Goal: Task Accomplishment & Management: Use online tool/utility

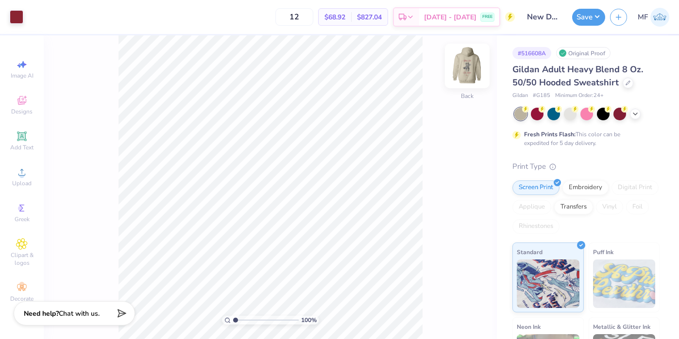
click at [467, 68] on img at bounding box center [467, 66] width 39 height 39
drag, startPoint x: 235, startPoint y: 319, endPoint x: 310, endPoint y: 320, distance: 74.3
type input "10"
click at [310, 320] on div "1000 %" at bounding box center [270, 320] width 97 height 9
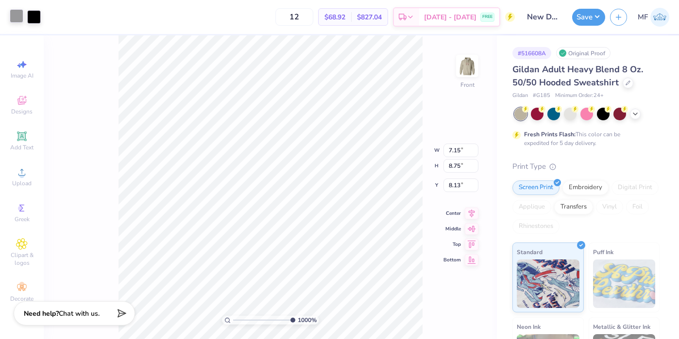
click at [16, 18] on div at bounding box center [17, 16] width 14 height 14
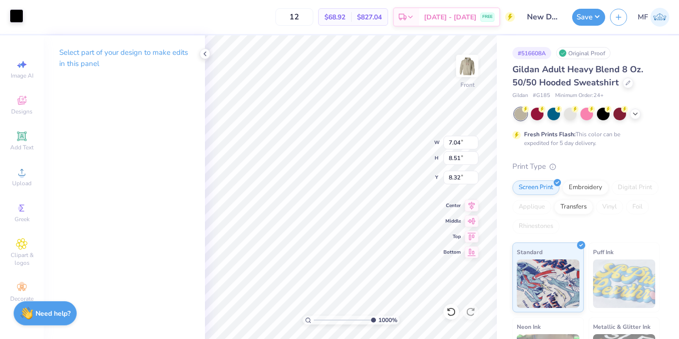
click at [20, 15] on div at bounding box center [17, 16] width 14 height 14
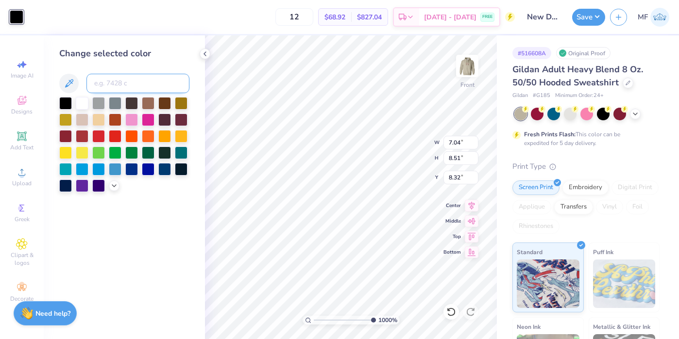
click at [121, 83] on input at bounding box center [137, 83] width 103 height 19
type input "cool grey 7c"
drag, startPoint x: 139, startPoint y: 81, endPoint x: 41, endPoint y: 78, distance: 98.1
click at [41, 78] on div "Art colors 12 $68.92 Per Item $827.04 Total Est. Delivery [DATE] - [DATE] FREE …" at bounding box center [339, 169] width 679 height 339
click at [112, 185] on icon at bounding box center [114, 185] width 8 height 8
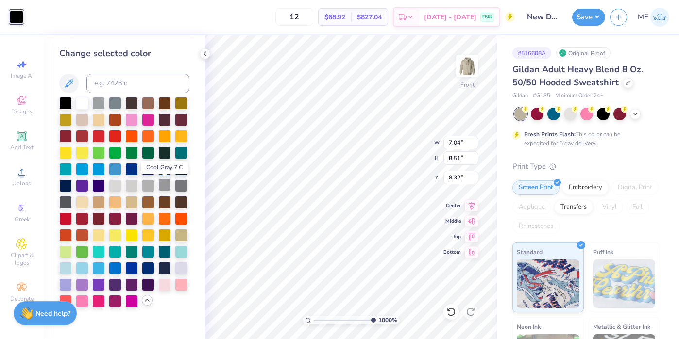
click at [167, 184] on div at bounding box center [164, 185] width 13 height 13
click at [453, 311] on icon at bounding box center [451, 312] width 10 height 10
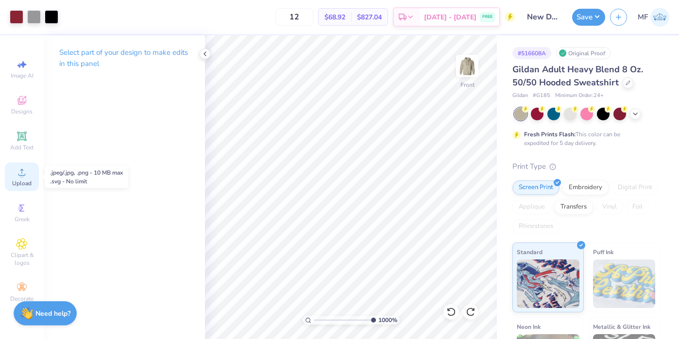
click at [23, 178] on div "Upload" at bounding box center [22, 177] width 34 height 29
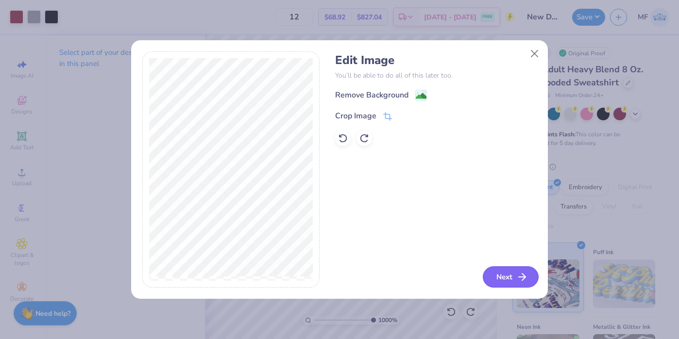
click at [511, 279] on button "Next" at bounding box center [511, 277] width 56 height 21
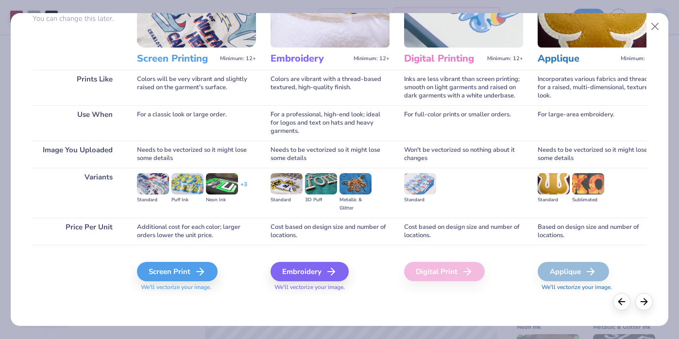
click at [189, 250] on div "Screen Print We'll vectorize your image." at bounding box center [196, 271] width 119 height 52
click at [189, 267] on div "Screen Print" at bounding box center [178, 271] width 81 height 19
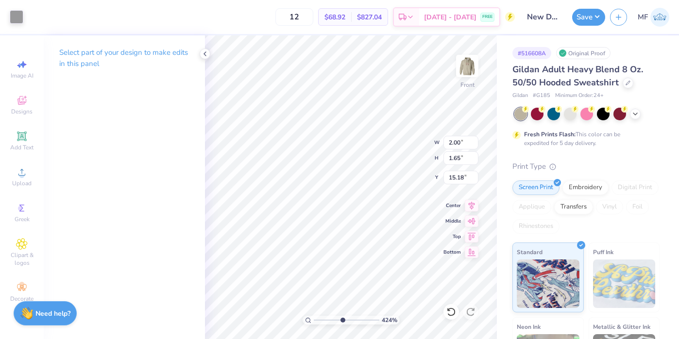
type input "4.99"
drag, startPoint x: 372, startPoint y: 320, endPoint x: 342, endPoint y: 311, distance: 31.6
click at [342, 311] on div "424 %" at bounding box center [351, 187] width 304 height 304
type input "0.51"
type input "0.42"
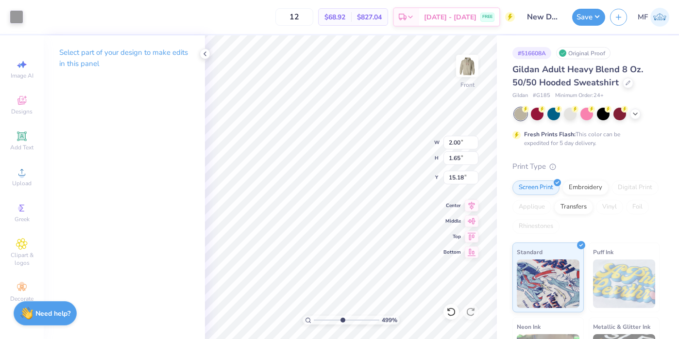
type input "16.40"
type input "9.46"
drag, startPoint x: 342, startPoint y: 320, endPoint x: 369, endPoint y: 324, distance: 27.4
click at [371, 324] on input "range" at bounding box center [347, 320] width 66 height 9
type input "9.23"
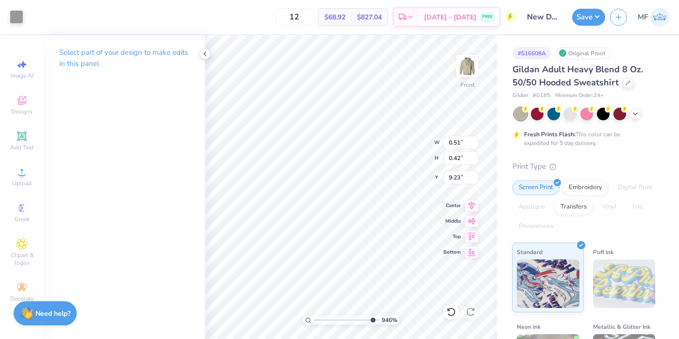
type input "0.18"
type input "0.15"
type input "9.27"
type input "7.15"
type input "8.75"
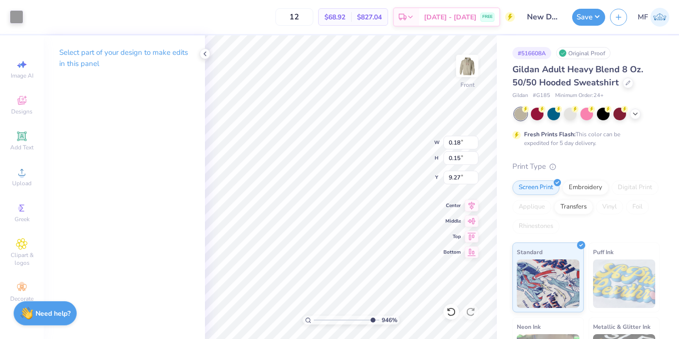
type input "8.13"
type input "0.18"
type input "0.15"
type input "9.27"
type input "7.15"
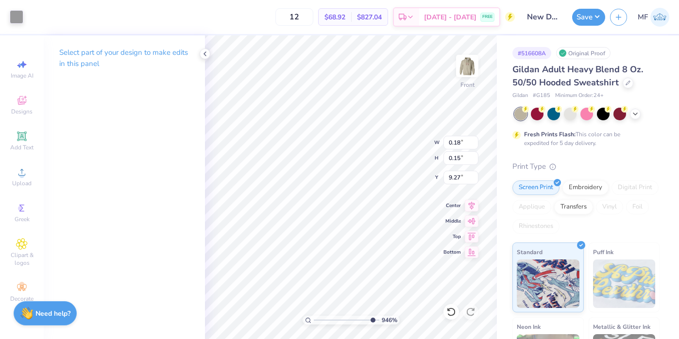
type input "8.75"
type input "8.13"
type input "0.18"
type input "0.15"
type input "9.54"
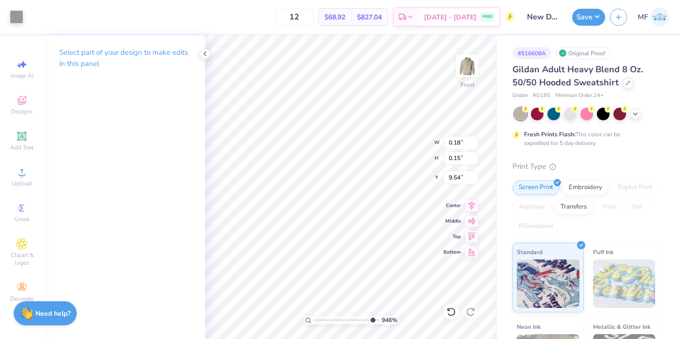
type input "7.15"
type input "8.75"
type input "8.13"
type input "0.18"
type input "0.15"
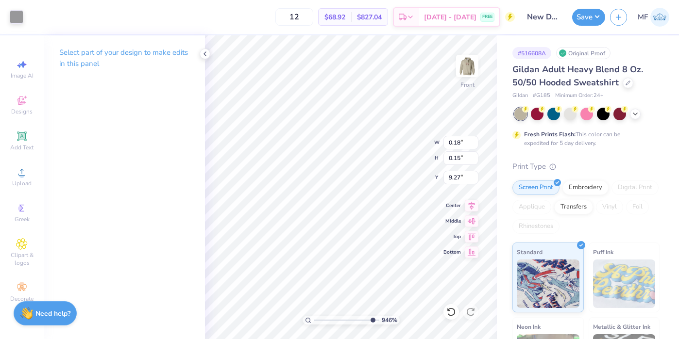
type input "9.35"
type input "7.15"
type input "8.75"
type input "8.13"
type input "0.18"
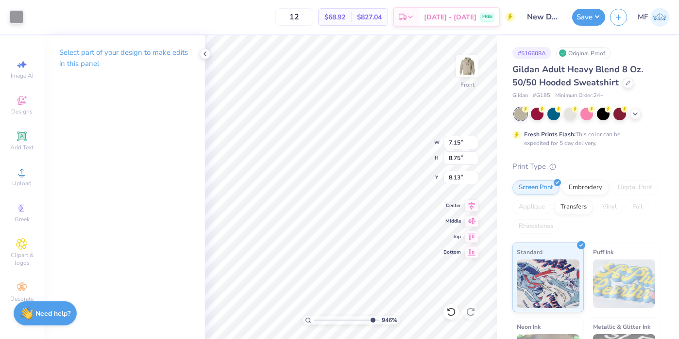
type input "0.15"
type input "9.27"
type input "0.06"
type input "0.05"
type input "9.37"
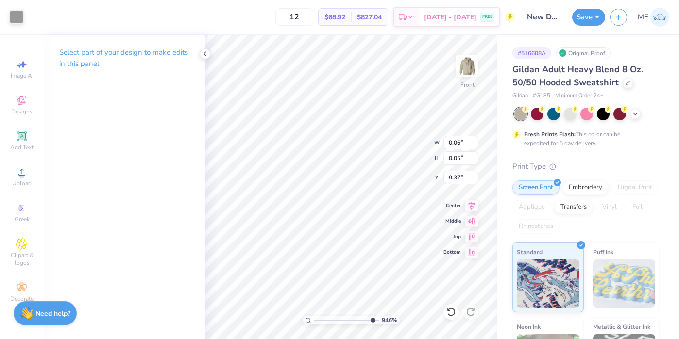
type input "7.15"
type input "8.75"
type input "8.13"
type input "0.06"
type input "0.05"
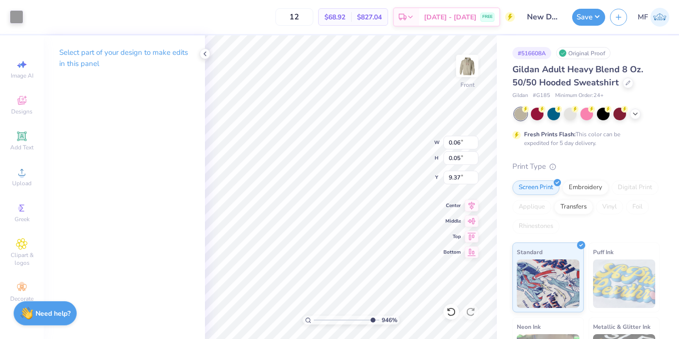
type input "9.54"
type input "0.08"
type input "0.07"
type input "9.53"
drag, startPoint x: 371, startPoint y: 320, endPoint x: 400, endPoint y: 324, distance: 28.9
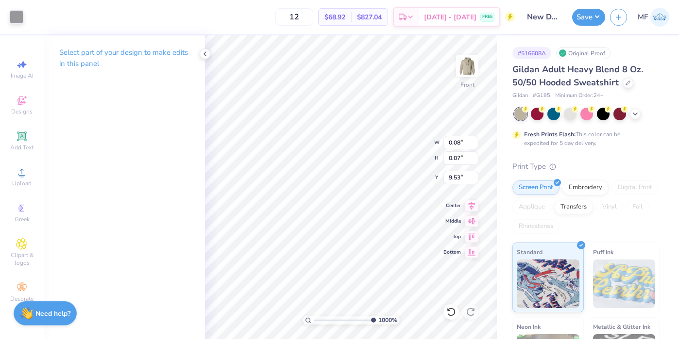
type input "10"
click at [400, 324] on div "1000 %" at bounding box center [351, 187] width 304 height 304
type input "7.15"
type input "8.75"
type input "8.13"
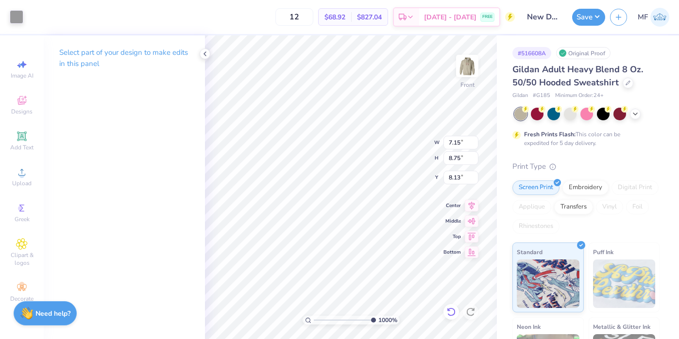
click at [450, 313] on icon at bounding box center [451, 312] width 10 height 10
type input "0.08"
type input "0.07"
type input "9.54"
type input "0.18"
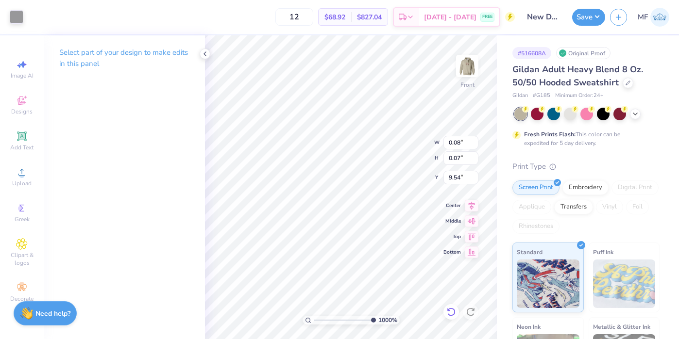
type input "0.15"
type input "0.24"
type input "0.22"
type input "9.50"
click at [448, 311] on icon at bounding box center [449, 310] width 2 height 2
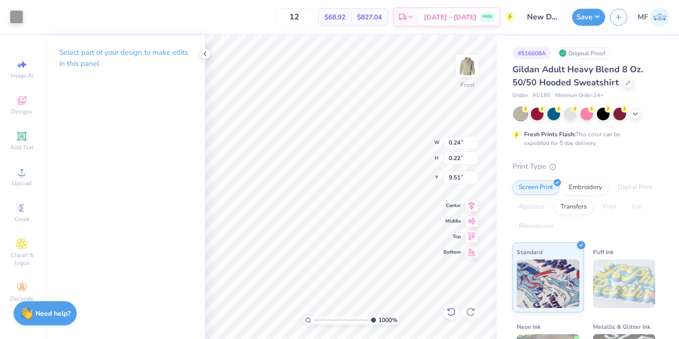
type input "0.18"
type input "0.17"
type input "9.53"
type input "9.43"
type input "0.24"
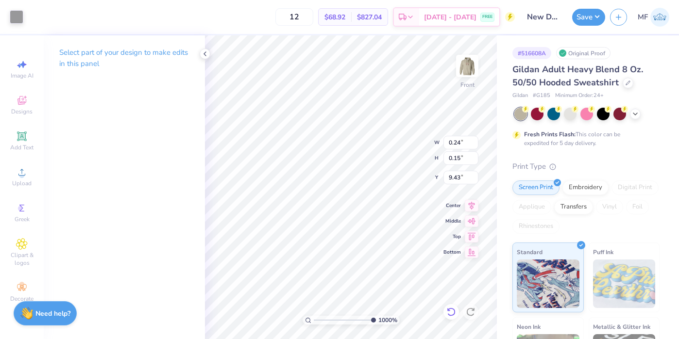
type input "0.24"
type input "9.38"
type input "0.18"
type input "9.43"
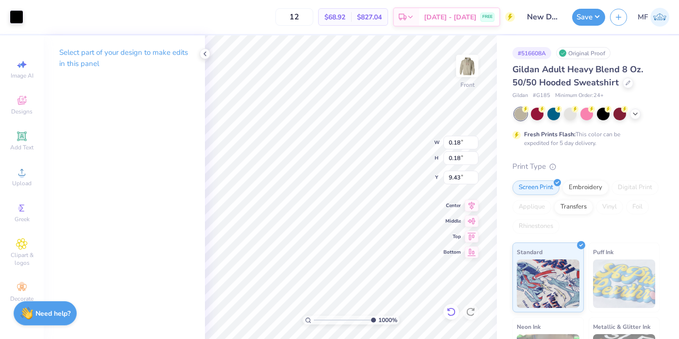
type input "7.04"
type input "8.51"
type input "8.32"
type input "0.18"
type input "0.15"
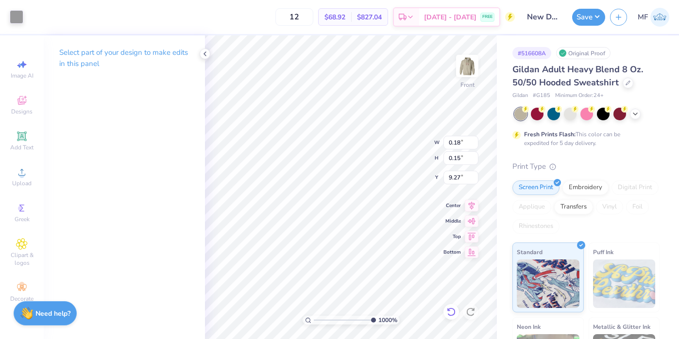
type input "9.54"
type input "7.15"
type input "8.75"
type input "8.13"
type input "0.18"
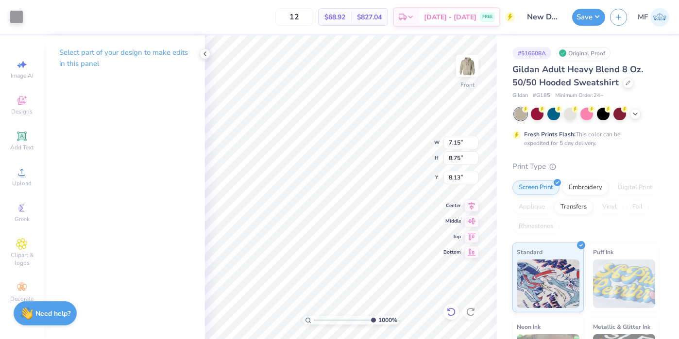
type input "0.15"
type input "9.69"
type input "7.04"
type input "8.51"
type input "8.32"
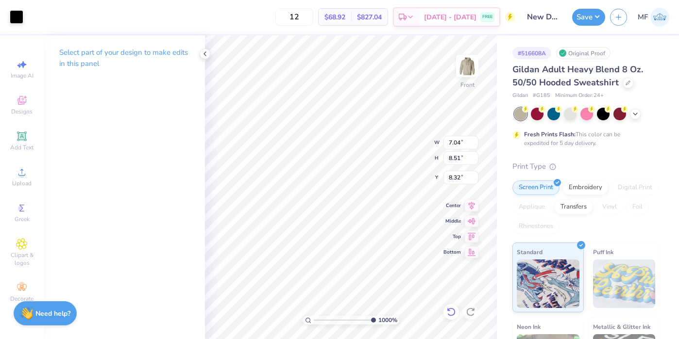
type input "0.18"
type input "0.15"
type input "9.69"
type input "7.04"
type input "8.51"
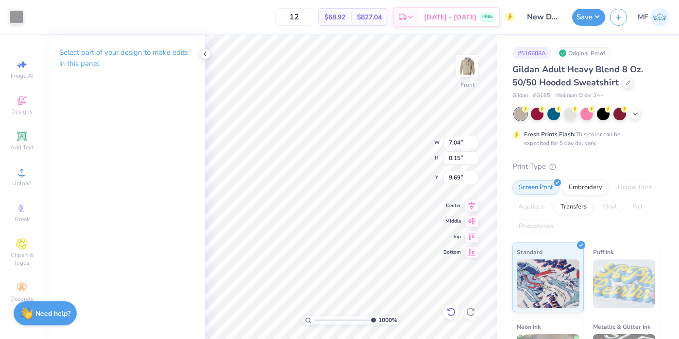
type input "8.32"
type input "0.18"
type input "0.15"
type input "9.27"
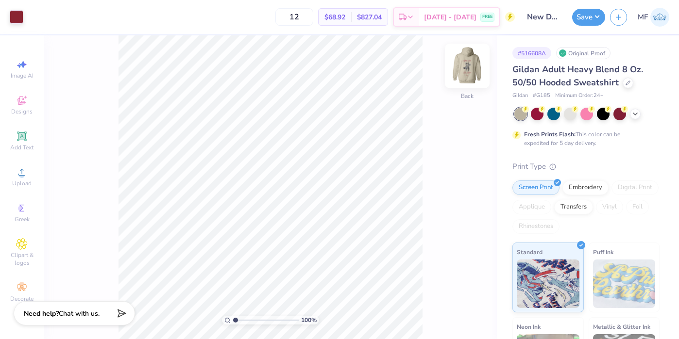
click at [473, 60] on img at bounding box center [467, 66] width 39 height 39
type input "6.77"
drag, startPoint x: 236, startPoint y: 320, endPoint x: 273, endPoint y: 321, distance: 36.9
click at [273, 321] on input "range" at bounding box center [266, 320] width 66 height 9
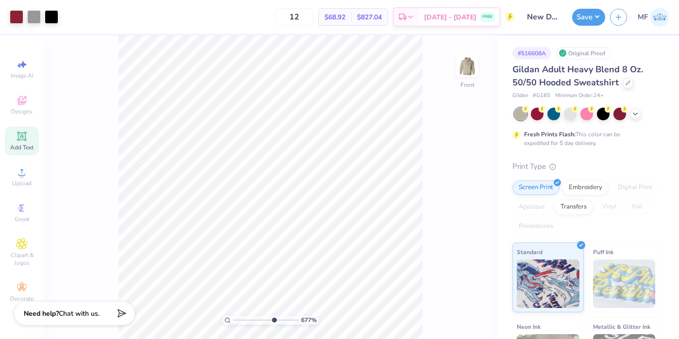
click at [19, 140] on icon at bounding box center [21, 136] width 9 height 9
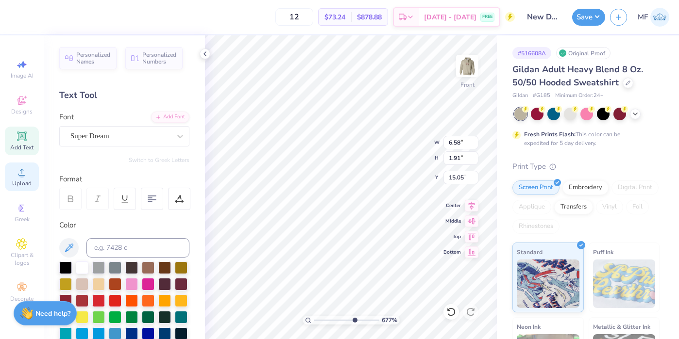
click at [18, 177] on icon at bounding box center [22, 173] width 12 height 12
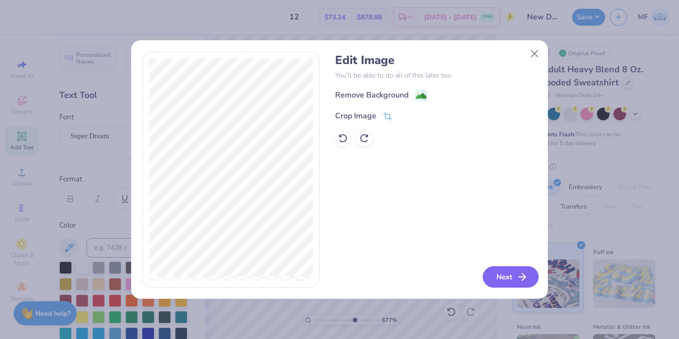
click at [514, 278] on button "Next" at bounding box center [511, 277] width 56 height 21
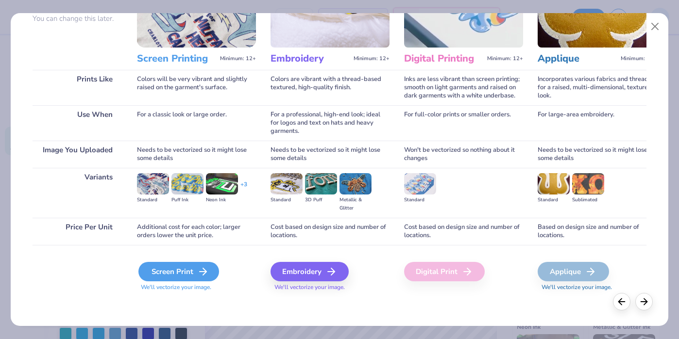
click at [178, 262] on div "Screen Print We'll vectorize your image." at bounding box center [196, 277] width 119 height 30
click at [208, 271] on icon at bounding box center [203, 272] width 12 height 12
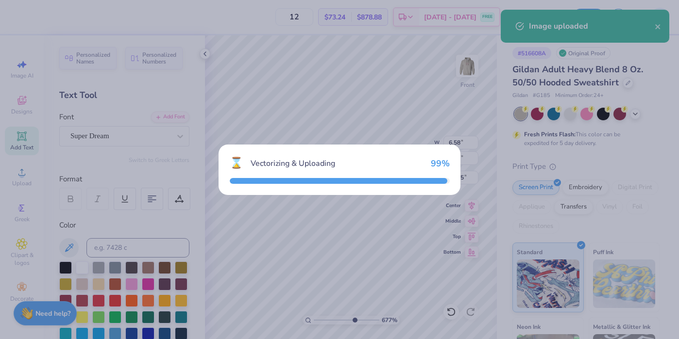
type input "2.00"
type input "1.65"
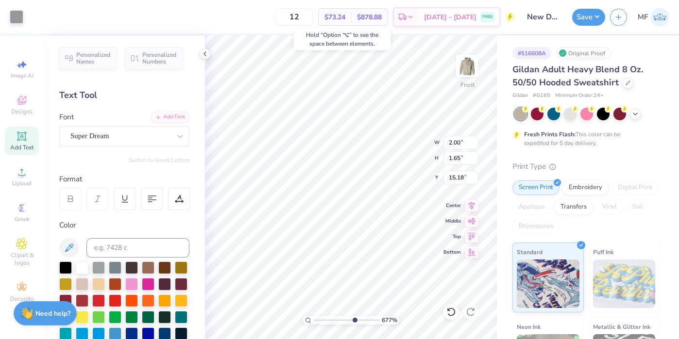
type input "12.19"
type input "6.58"
type input "1.91"
type input "15.05"
type input "0.42"
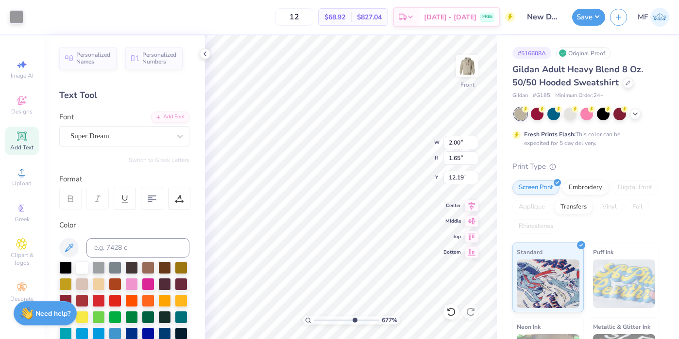
type input "0.35"
type input "9.36"
type input "7.15"
type input "8.75"
type input "8.13"
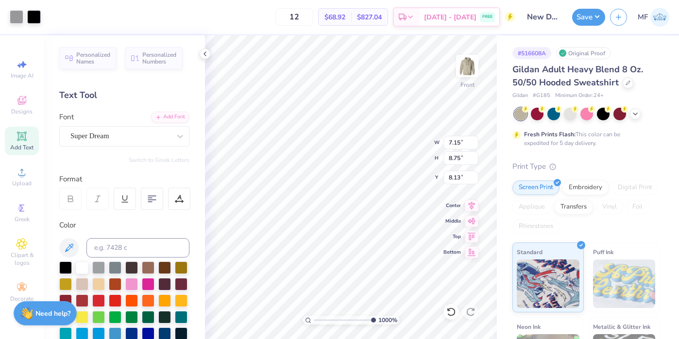
drag, startPoint x: 354, startPoint y: 320, endPoint x: 419, endPoint y: 327, distance: 65.5
type input "10"
click at [419, 327] on div "1000 %" at bounding box center [351, 187] width 304 height 304
type input "0.42"
type input "0.35"
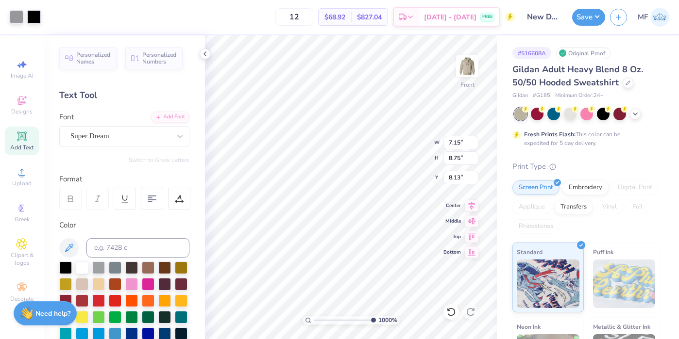
type input "9.36"
type input "0.18"
type input "0.15"
type input "9.28"
type input "7.15"
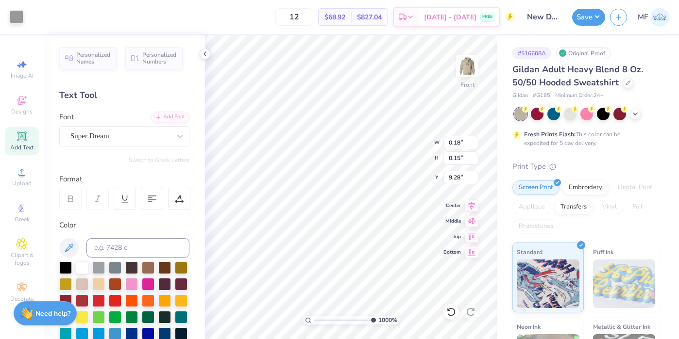
type input "8.75"
type input "8.13"
type input "0.42"
type input "0.35"
type input "9.36"
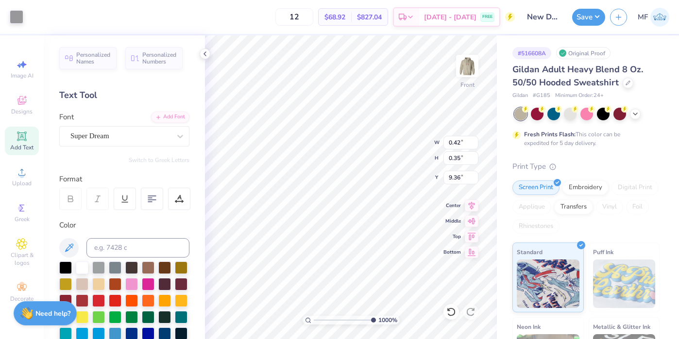
type input "0.04"
type input "9.67"
type input "0.42"
type input "0.35"
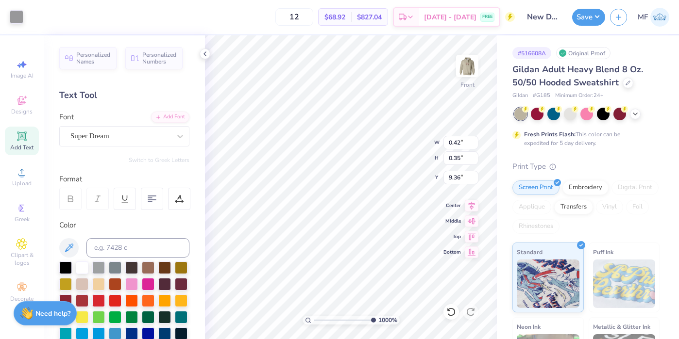
type input "9.34"
type input "7.15"
type input "8.75"
type input "8.13"
type input "0.42"
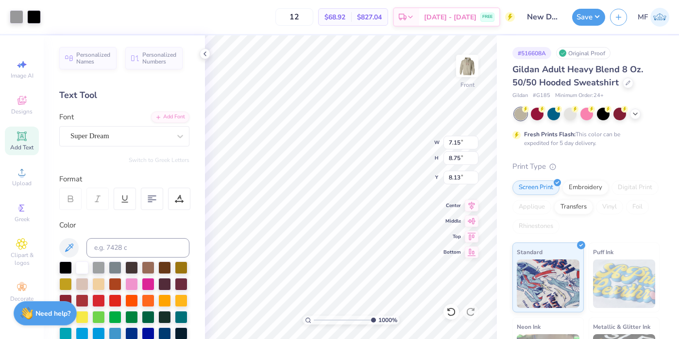
type input "0.35"
type input "9.34"
type input "0.09"
type input "0.07"
type input "9.62"
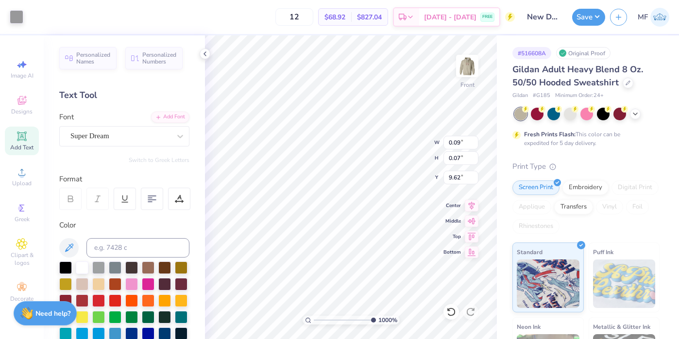
type input "0.10"
type input "0.11"
type input "9.60"
type input "0.17"
type input "0.19"
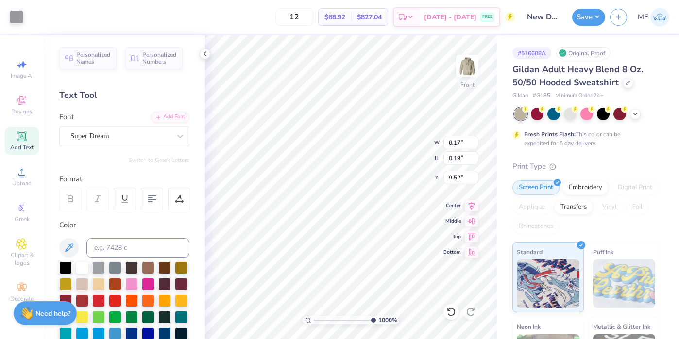
type input "9.50"
type input "7.15"
type input "8.75"
type input "8.13"
type input "0.42"
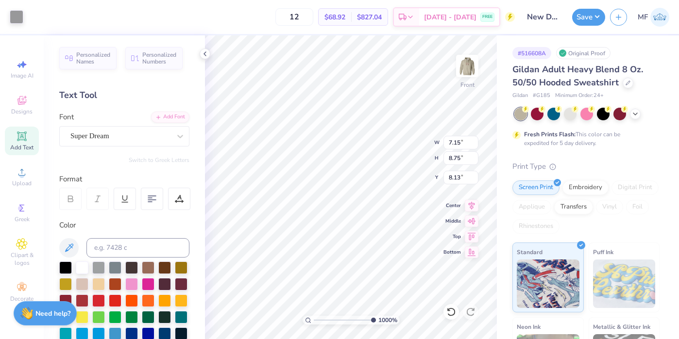
type input "0.35"
type input "9.36"
type input "0.05"
type input "0.04"
type input "9.67"
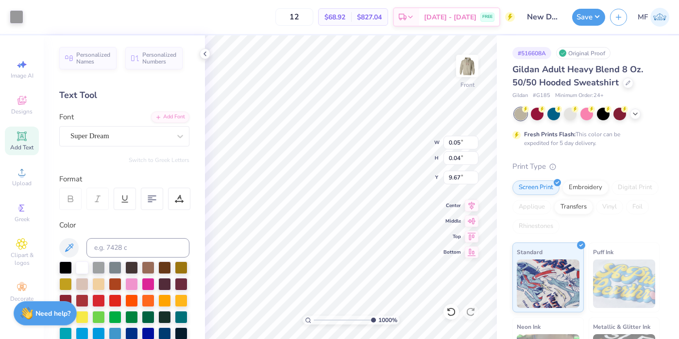
type input "7.15"
type input "8.75"
type input "8.13"
type input "0.05"
type input "0.04"
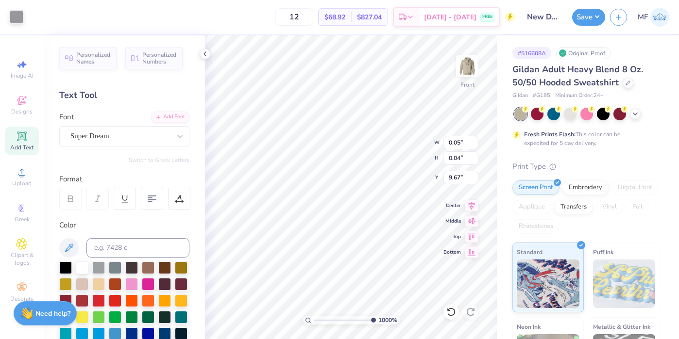
type input "9.56"
type input "0.07"
type input "0.06"
type input "9.54"
type input "7.15"
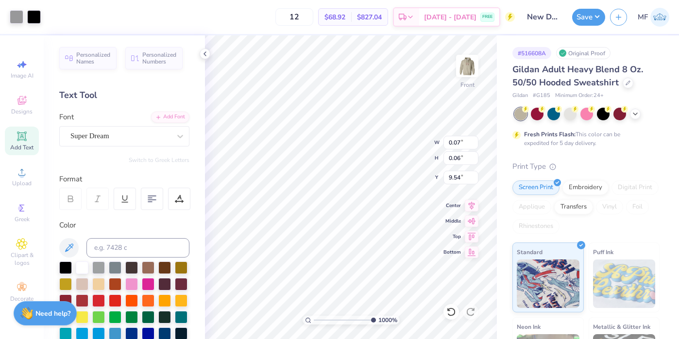
type input "8.75"
type input "8.13"
type input "0.42"
type input "0.35"
type input "9.60"
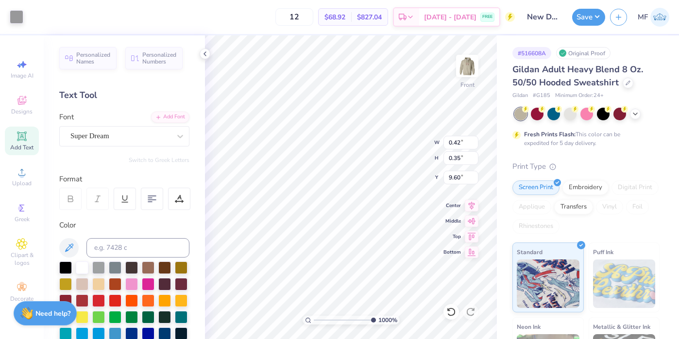
type input "0.14"
type input "0.11"
type input "9.83"
type input "0.18"
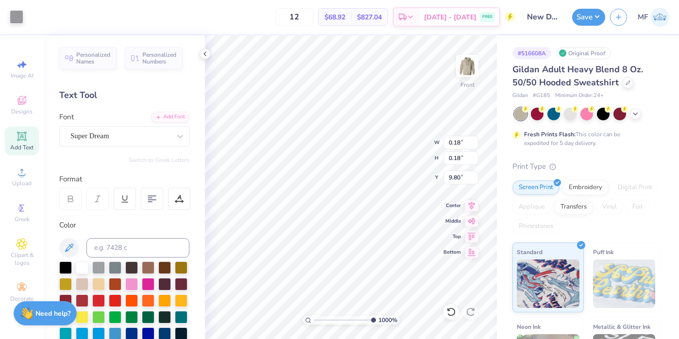
type input "9.45"
type input "7.15"
type input "8.75"
type input "8.13"
type input "0.17"
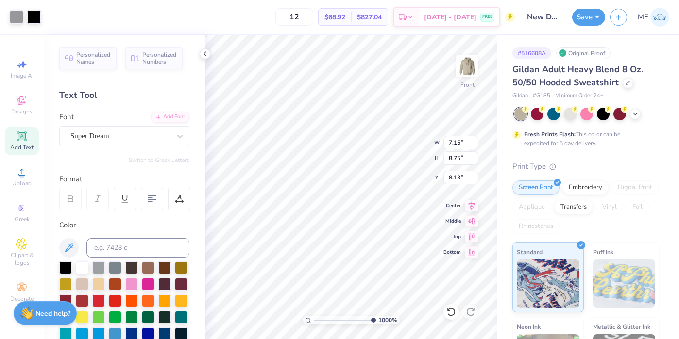
type input "0.18"
type input "9.45"
type input "7.15"
type input "8.75"
type input "8.13"
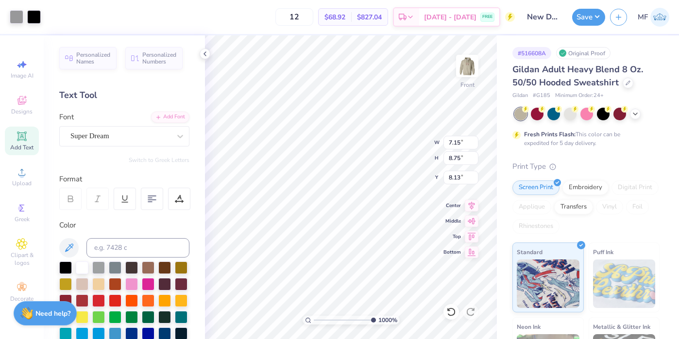
type input "0.42"
type input "0.35"
type input "9.36"
click at [444, 140] on div "1000 % Front W 0.42 0.42 " H 0.35 0.35 " Y 9.36 9.36 " Center Middle Top Bottom" at bounding box center [351, 187] width 292 height 304
type input "0.21"
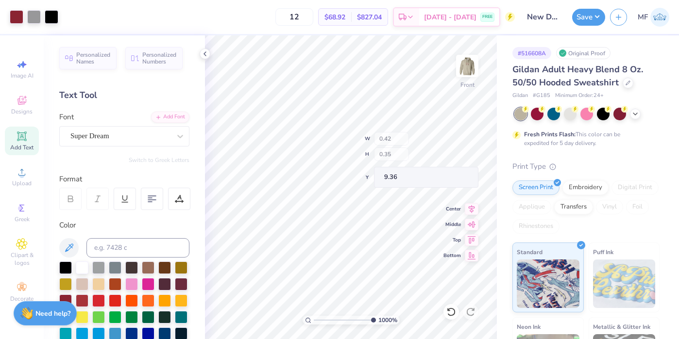
type input "0.17"
type input "9.54"
type input "10.09"
type input "0.12"
type input "0.10"
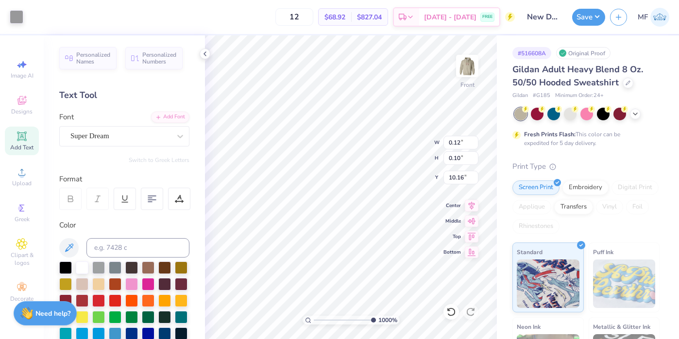
type input "9.69"
type input "0.08"
type input "0.07"
type input "9.71"
type input "7.15"
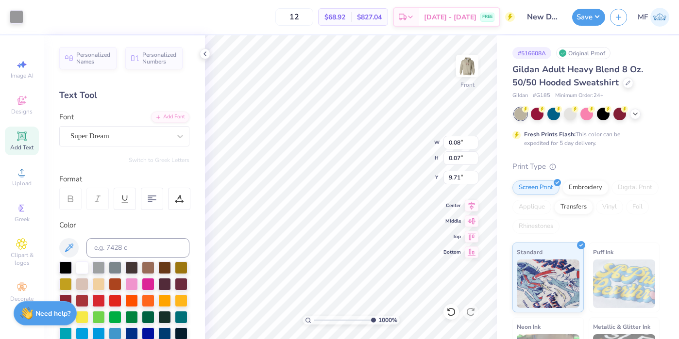
type input "8.75"
type input "8.13"
click at [587, 23] on button "Save" at bounding box center [588, 15] width 33 height 17
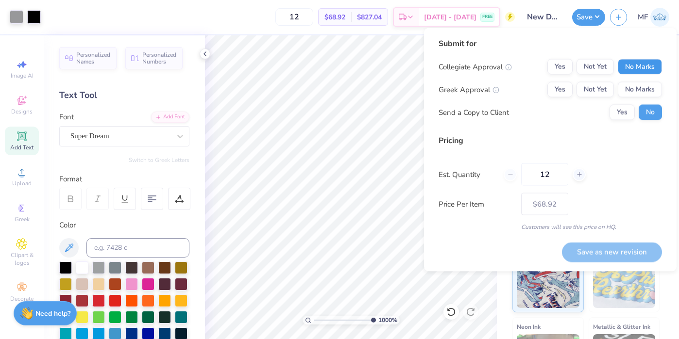
click at [630, 64] on button "No Marks" at bounding box center [640, 67] width 44 height 16
click at [554, 91] on button "Yes" at bounding box center [559, 90] width 25 height 16
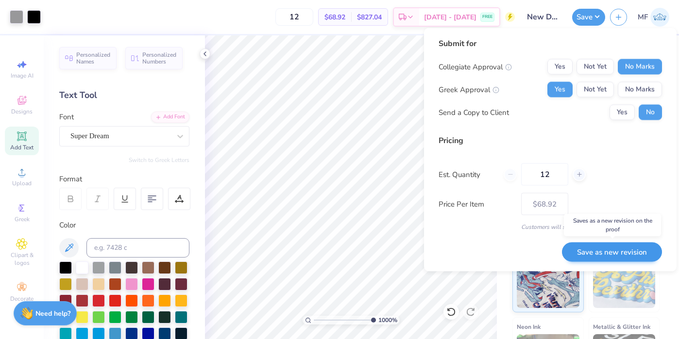
click at [598, 256] on button "Save as new revision" at bounding box center [612, 252] width 100 height 20
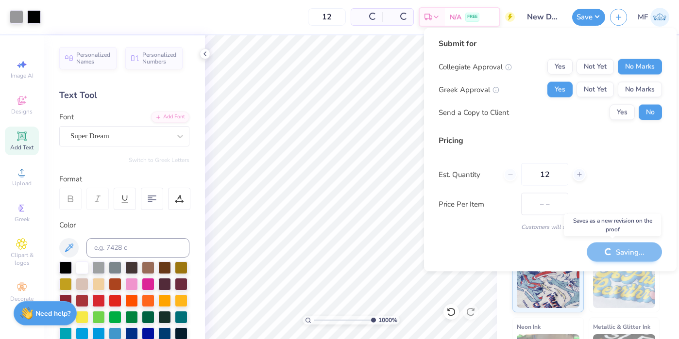
type input "$68.92"
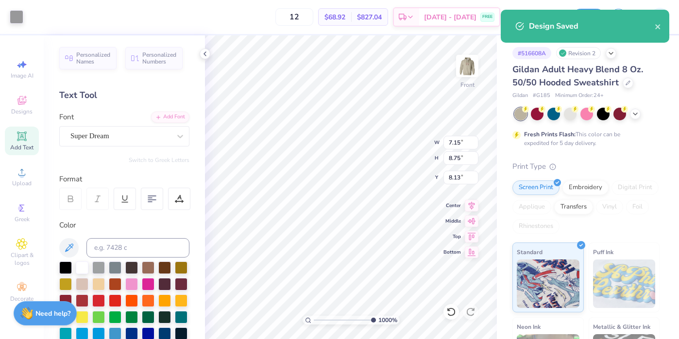
type input "0.42"
type input "0.35"
type input "9.36"
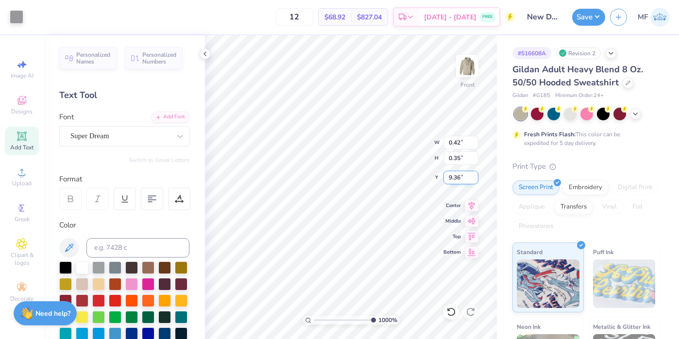
type input "0.10"
type input "0.08"
type input "9.45"
type input "7.15"
type input "8.75"
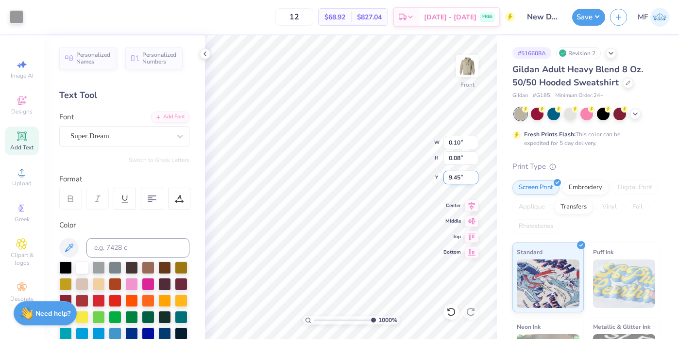
type input "8.13"
type input "0.10"
type input "0.08"
type input "9.45"
type input "0.13"
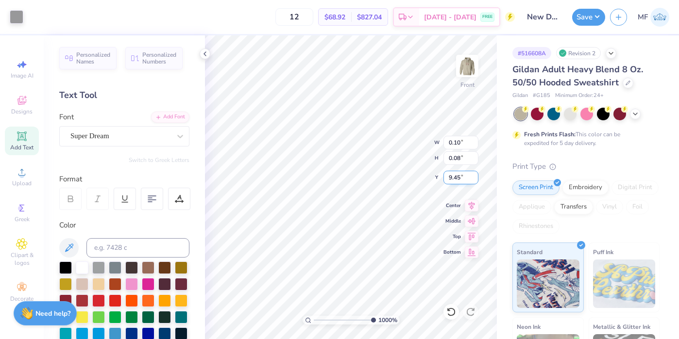
type input "0.13"
type input "9.43"
type input "7.15"
type input "8.75"
type input "8.13"
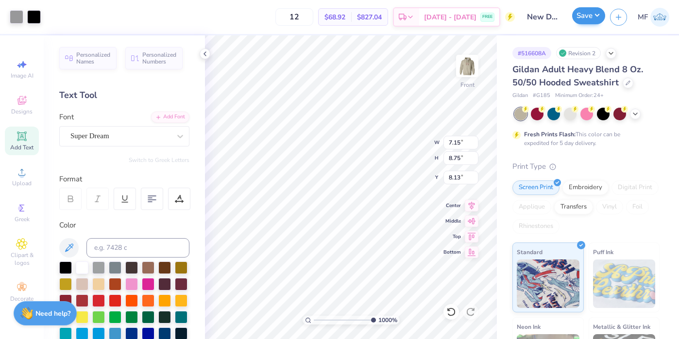
click at [596, 17] on button "Save" at bounding box center [588, 15] width 33 height 17
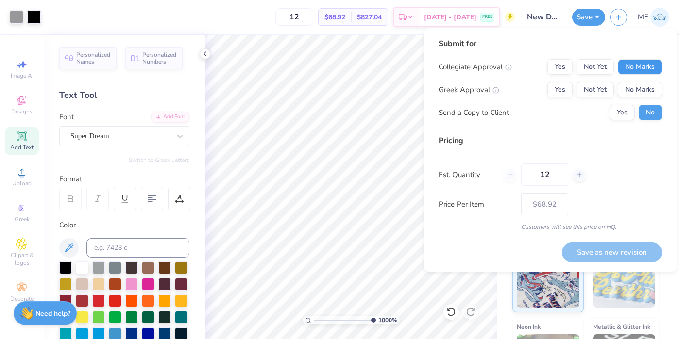
click at [639, 67] on button "No Marks" at bounding box center [640, 67] width 44 height 16
click at [555, 85] on button "Yes" at bounding box center [559, 90] width 25 height 16
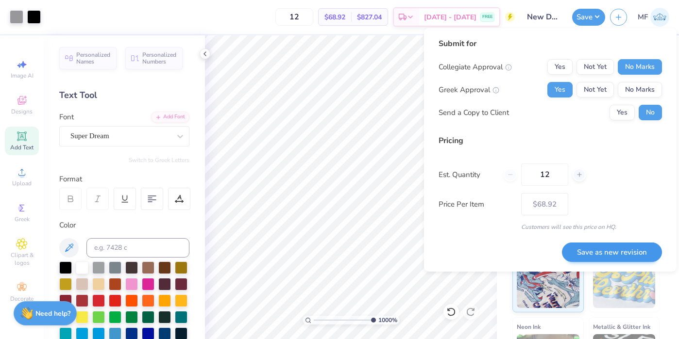
click at [601, 253] on button "Save as new revision" at bounding box center [612, 253] width 100 height 20
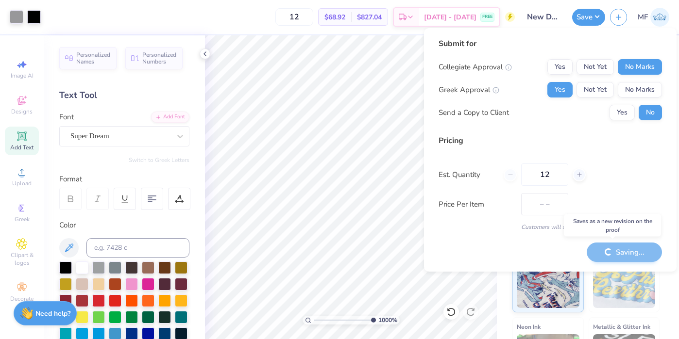
type input "$68.92"
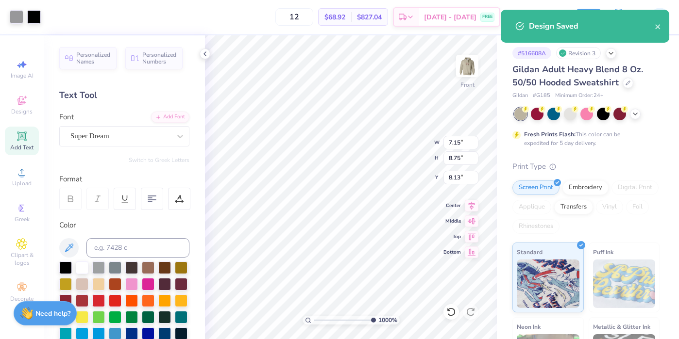
type input "0.42"
type input "0.35"
type input "9.36"
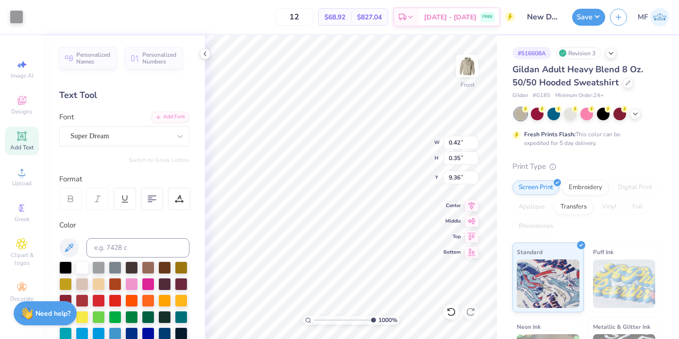
type input "0.07"
type input "0.06"
type input "9.74"
type input "7.15"
type input "8.75"
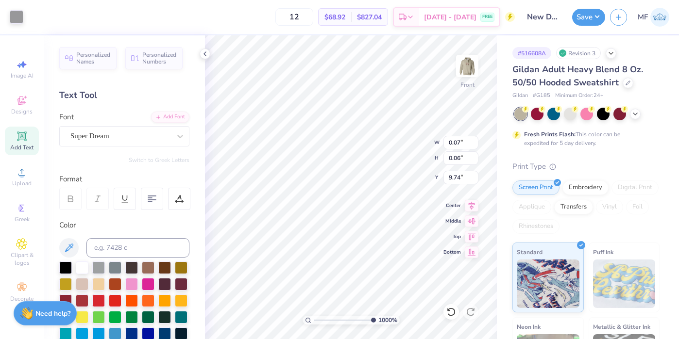
type input "8.13"
type input "0.07"
type input "0.06"
type input "9.68"
type input "7.15"
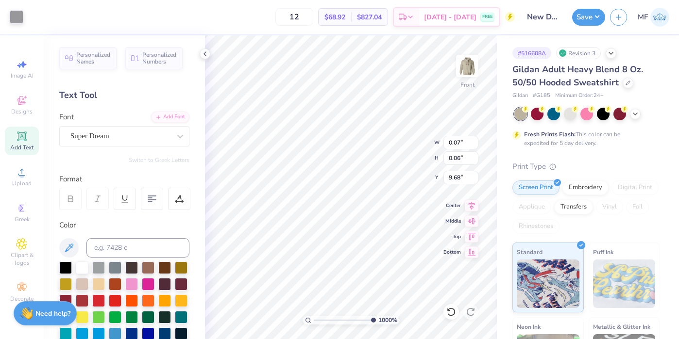
type input "8.75"
type input "8.13"
type input "0.07"
type input "0.06"
type input "9.71"
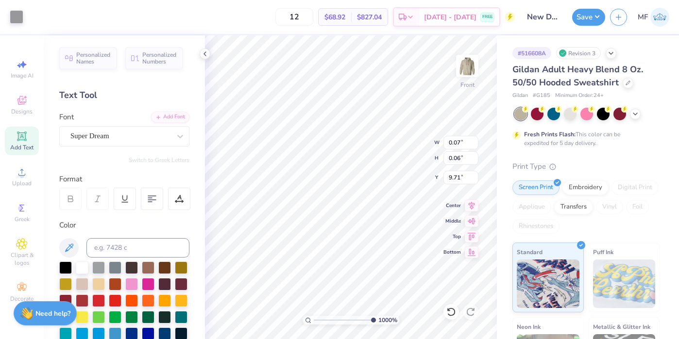
type input "7.15"
type input "8.75"
type input "8.13"
type input "0.07"
type input "0.06"
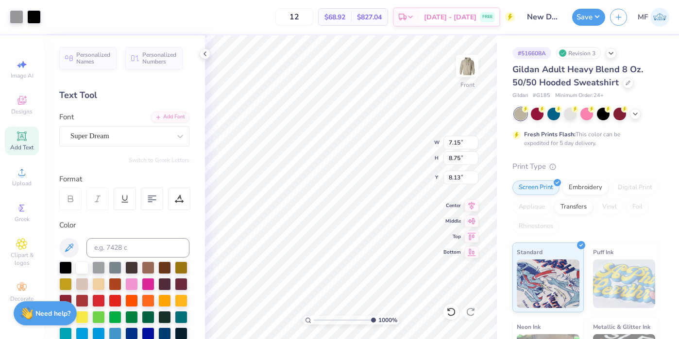
type input "9.71"
type input "7.15"
type input "8.75"
type input "8.13"
type input "0.07"
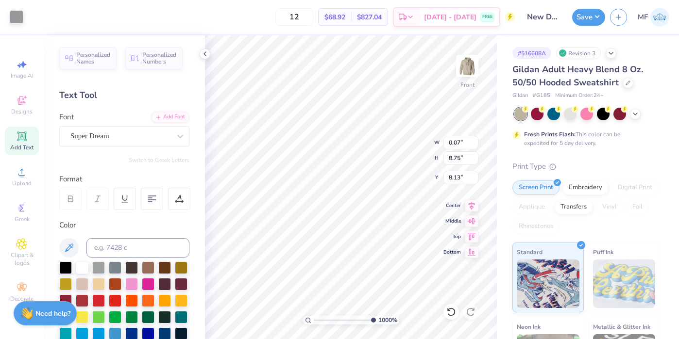
type input "0.06"
type input "9.71"
type input "0.08"
type input "0.07"
type input "9.70"
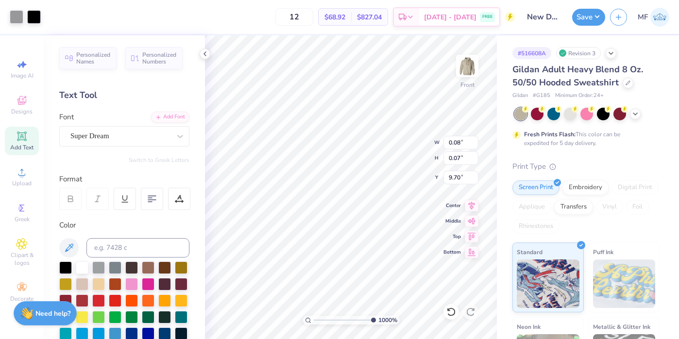
type input "7.15"
type input "8.75"
type input "8.13"
type input "4.84"
drag, startPoint x: 371, startPoint y: 319, endPoint x: 341, endPoint y: 311, distance: 31.2
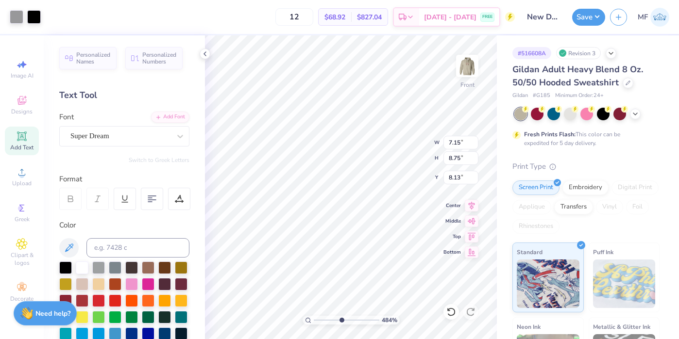
click at [341, 311] on div "484 %" at bounding box center [351, 187] width 304 height 304
type input "7.81"
type input "2.13"
type input "6.00"
click at [592, 12] on button "Save" at bounding box center [588, 15] width 33 height 17
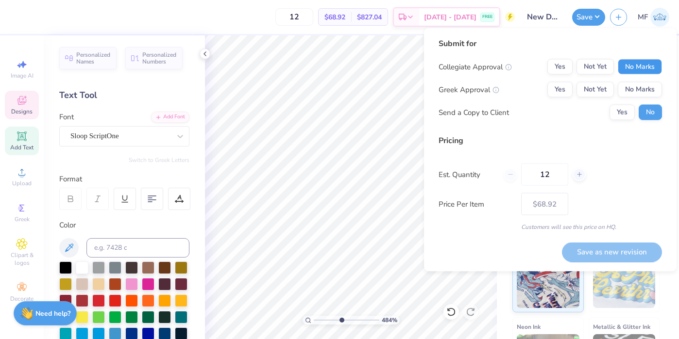
click at [632, 64] on button "No Marks" at bounding box center [640, 67] width 44 height 16
click at [563, 90] on button "Yes" at bounding box center [559, 90] width 25 height 16
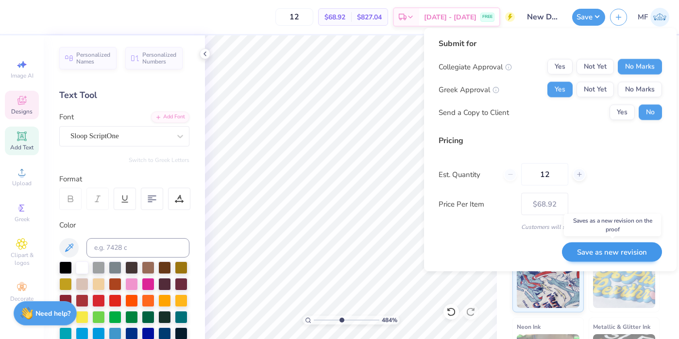
click at [578, 248] on button "Save as new revision" at bounding box center [612, 252] width 100 height 20
type input "$68.92"
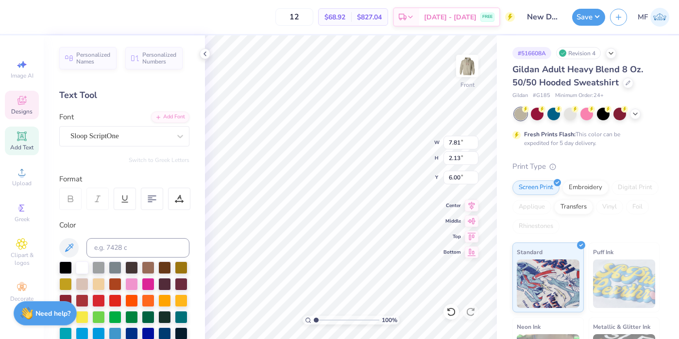
drag, startPoint x: 340, startPoint y: 320, endPoint x: 305, endPoint y: 314, distance: 35.5
type input "1"
click at [305, 314] on div "100 %" at bounding box center [351, 187] width 304 height 304
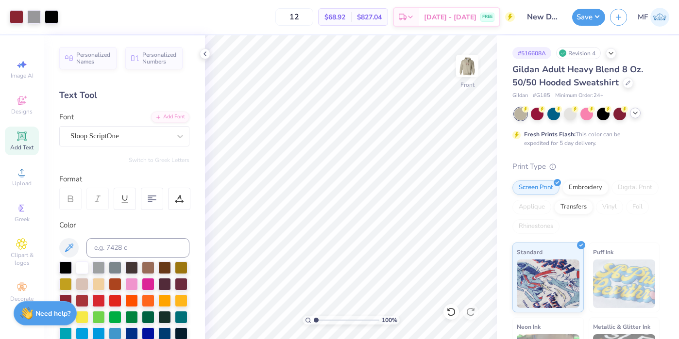
click at [639, 111] on div at bounding box center [635, 113] width 11 height 11
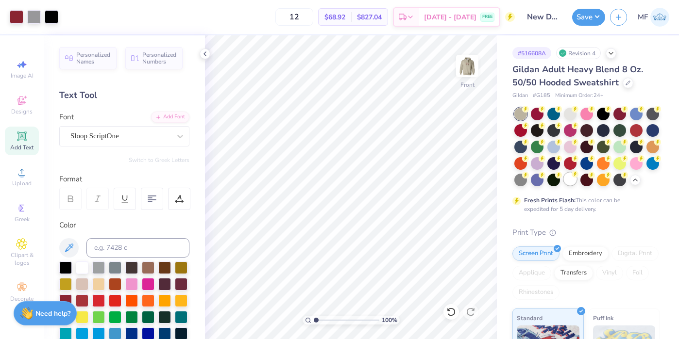
click at [574, 181] on div at bounding box center [570, 179] width 13 height 13
click at [588, 17] on button "Save" at bounding box center [588, 15] width 33 height 17
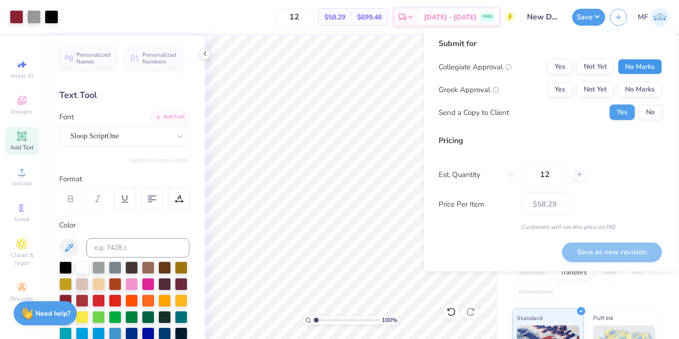
click at [643, 64] on button "No Marks" at bounding box center [640, 67] width 44 height 16
click at [568, 87] on button "Yes" at bounding box center [559, 90] width 25 height 16
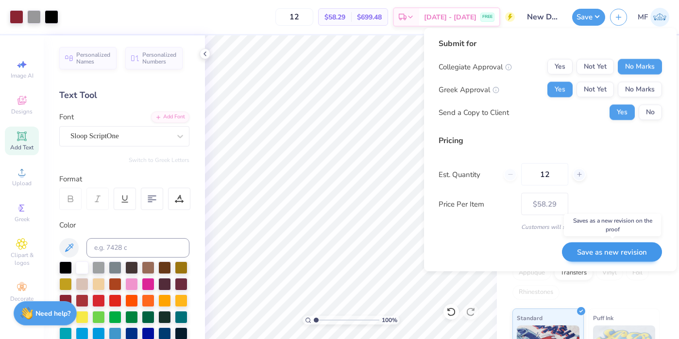
click at [605, 252] on button "Save as new revision" at bounding box center [612, 252] width 100 height 20
type input "$58.29"
